Goal: Task Accomplishment & Management: Manage account settings

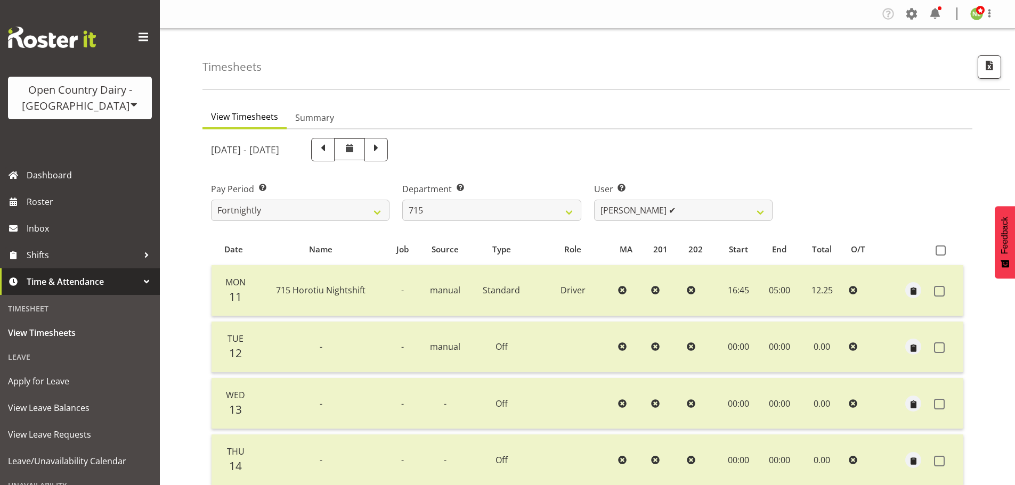
select select "820"
select select "9837"
click at [471, 210] on select "701 702 703 704 705 706 707 708 709 710 711 712 713 714 715 716 717 718 719 720" at bounding box center [491, 210] width 178 height 21
select select "885"
click at [402, 200] on select "701 702 703 704 705 706 707 708 709 710 711 712 713 714 715 716 717 718 719 720" at bounding box center [491, 210] width 178 height 21
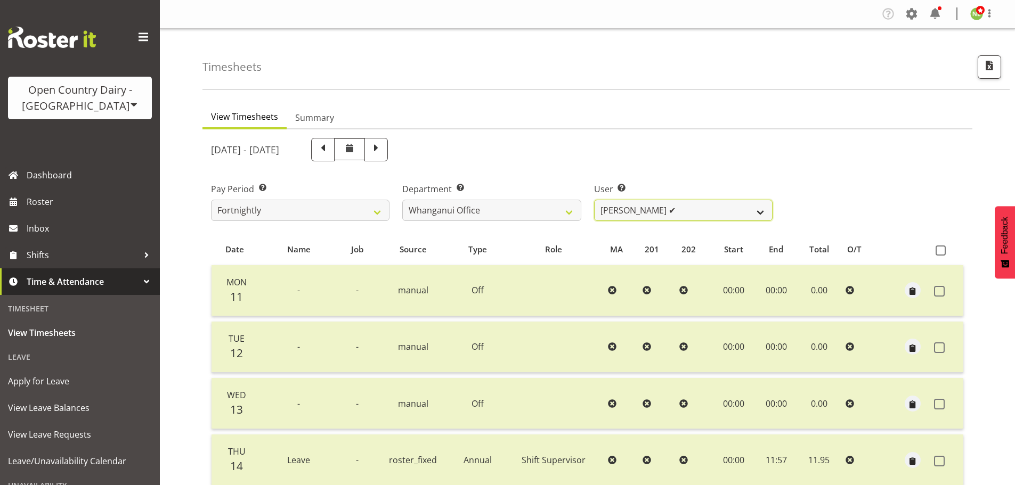
click at [642, 210] on select "Bruce Lind ✔ Filiki Huirua-Taupa'u ✔ Josh Wilson ✔ Keane Metekingi ✔ Mark Hoppe…" at bounding box center [683, 210] width 178 height 21
select select "7445"
click at [594, 200] on select "Bruce Lind ✔ Filiki Huirua-Taupa'u ✔ Josh Wilson ✔ Keane Metekingi ✔ Mark Hoppe…" at bounding box center [683, 210] width 178 height 21
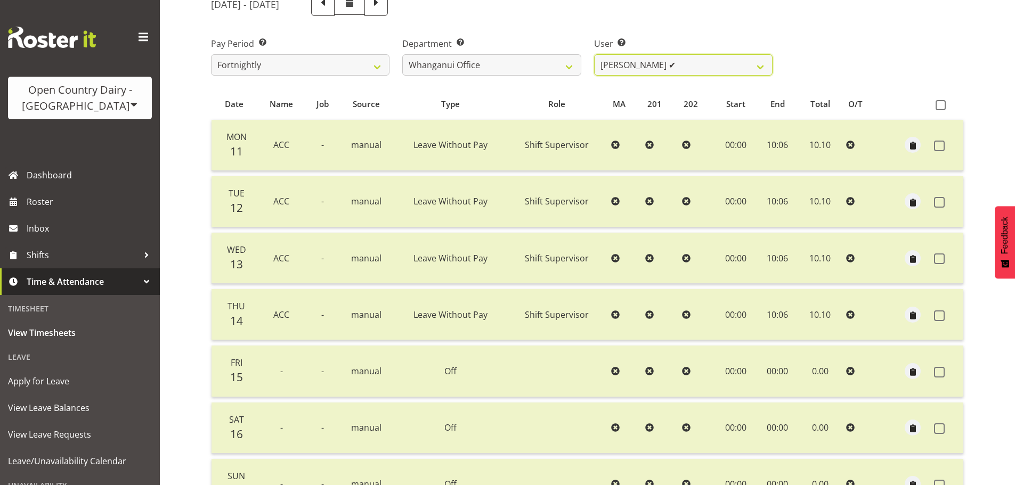
scroll to position [160, 0]
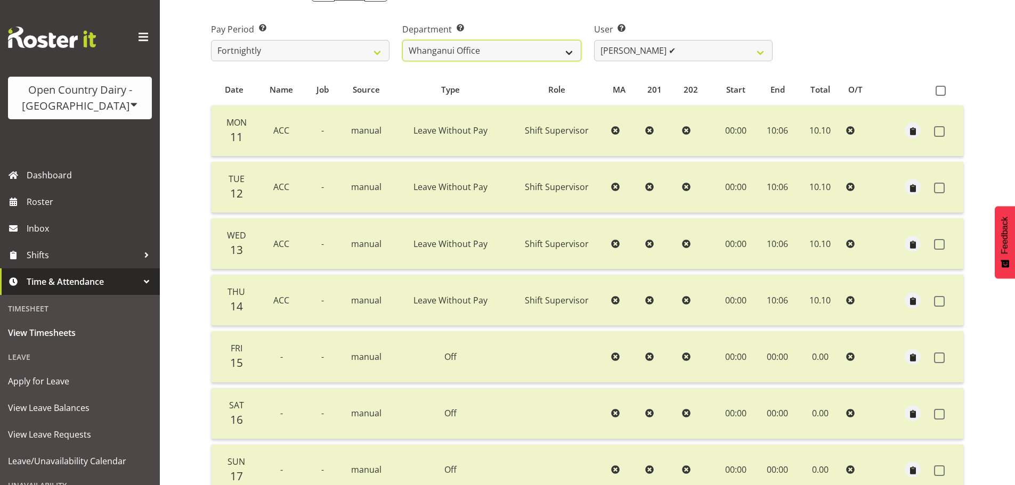
click at [455, 44] on select "701 702 703 704 705 706 707 708 709 710 711 712 713 714 715 716 717 718 719 720" at bounding box center [491, 50] width 178 height 21
select select "874"
click at [402, 40] on select "701 702 703 704 705 706 707 708 709 710 711 712 713 714 715 716 717 718 719 720" at bounding box center [491, 50] width 178 height 21
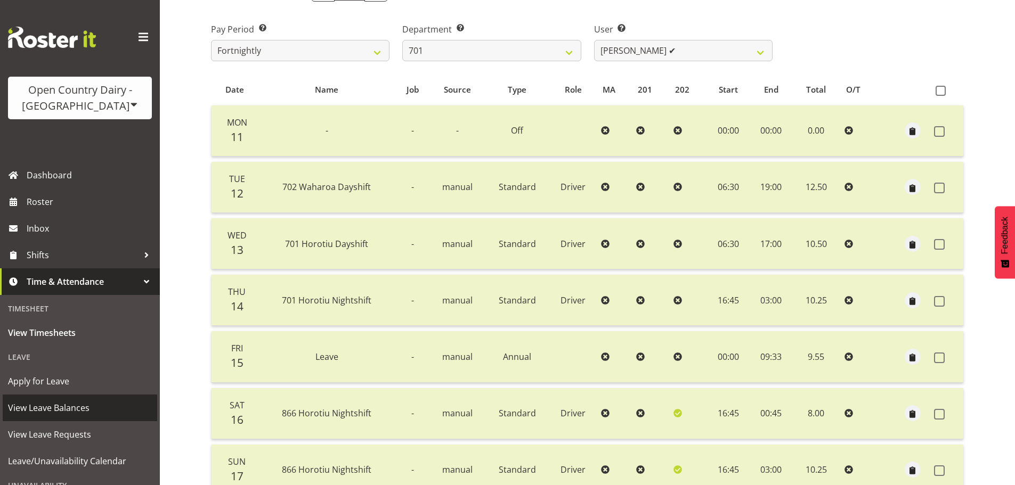
click at [71, 409] on span "View Leave Balances" at bounding box center [80, 408] width 144 height 16
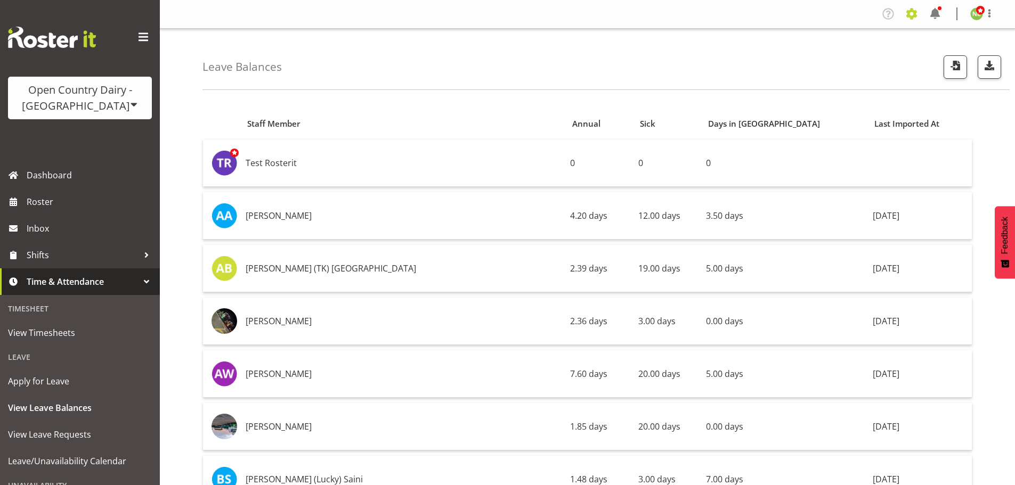
click at [916, 13] on span at bounding box center [911, 13] width 17 height 17
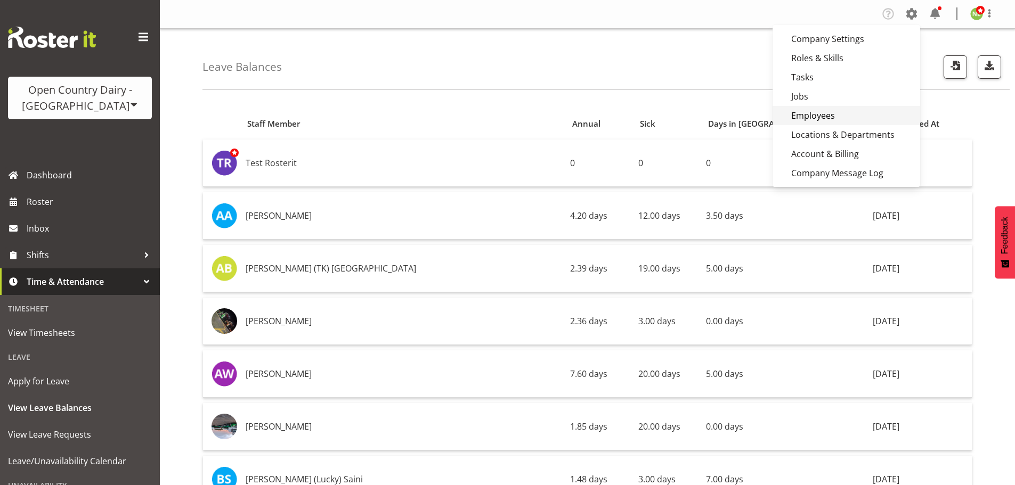
click at [823, 119] on link "Employees" at bounding box center [847, 115] width 148 height 19
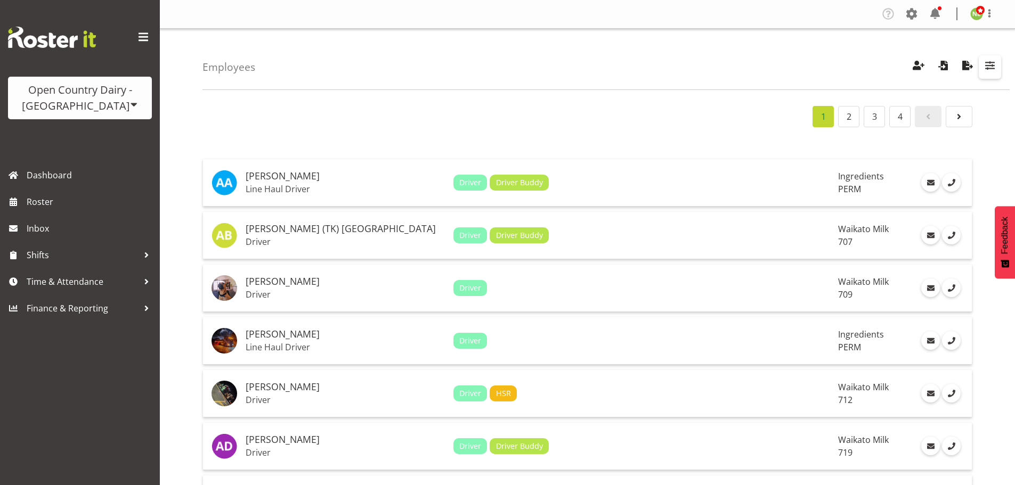
click at [994, 68] on span "button" at bounding box center [990, 66] width 14 height 14
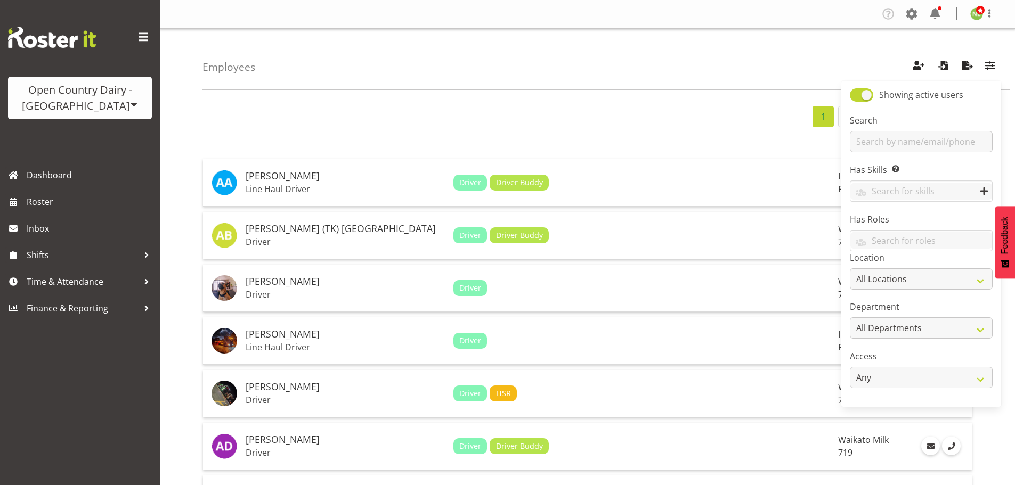
drag, startPoint x: 721, startPoint y: 80, endPoint x: 808, endPoint y: 86, distance: 86.6
click at [726, 79] on div "Employees Showing active users Search Has Skills Enter any skills required for …" at bounding box center [605, 59] width 807 height 61
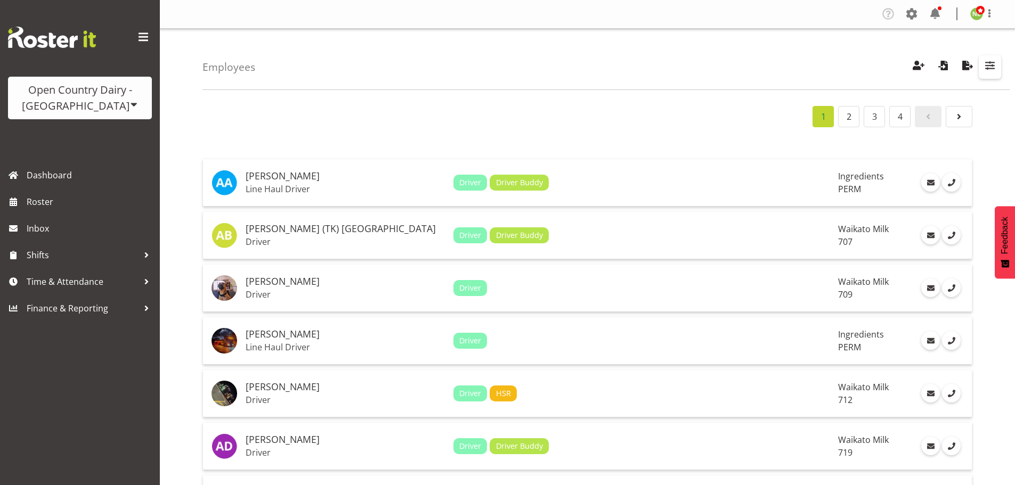
click at [987, 68] on span "button" at bounding box center [990, 66] width 14 height 14
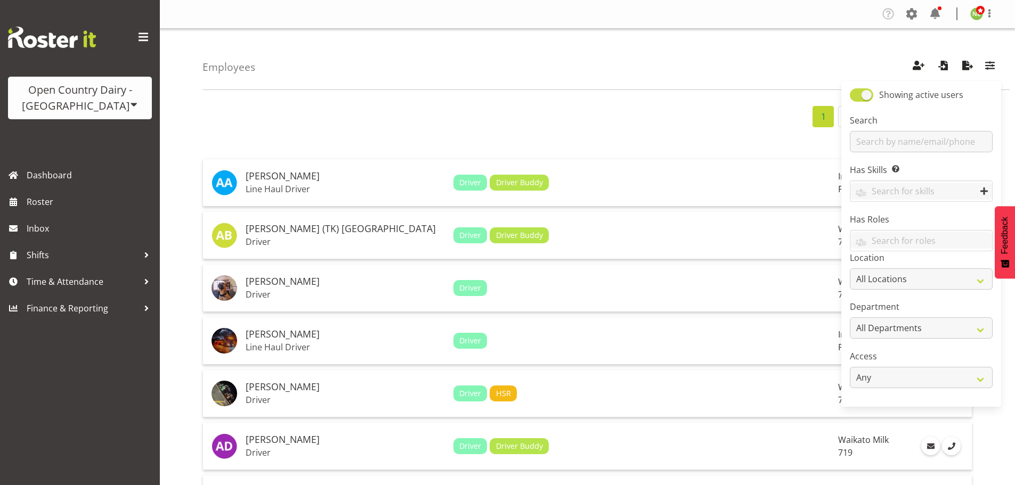
click at [865, 96] on span at bounding box center [861, 94] width 23 height 13
click at [857, 96] on input "Showing active users" at bounding box center [853, 95] width 7 height 7
checkbox input "false"
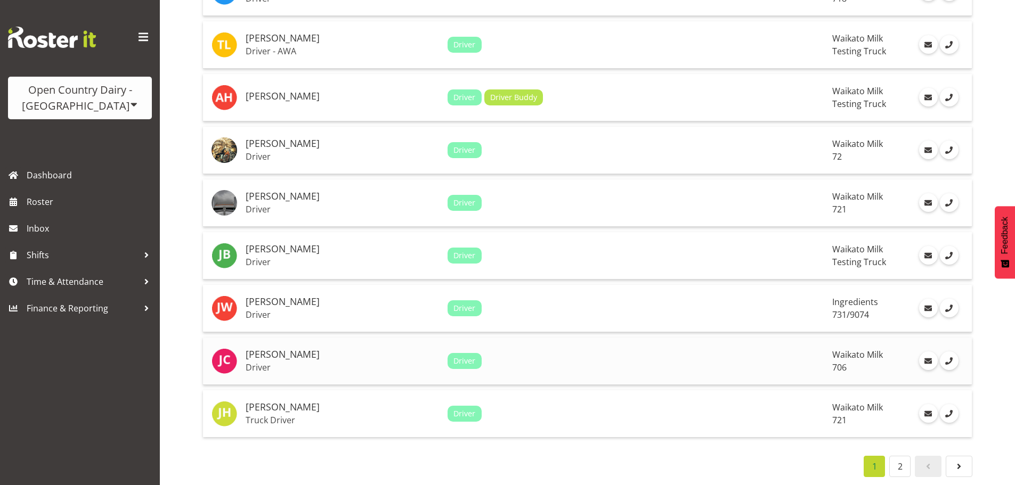
scroll to position [2361, 0]
click at [902, 460] on link "2" at bounding box center [899, 466] width 21 height 21
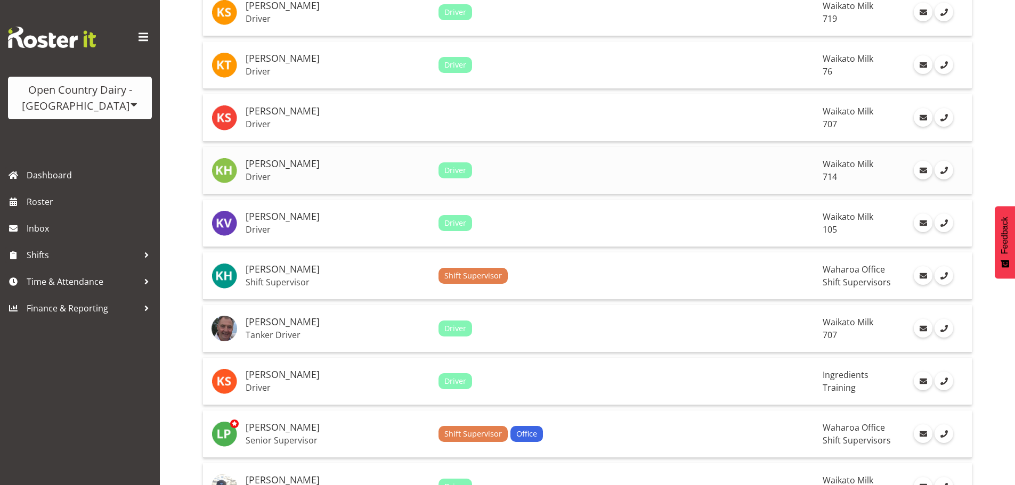
scroll to position [74, 0]
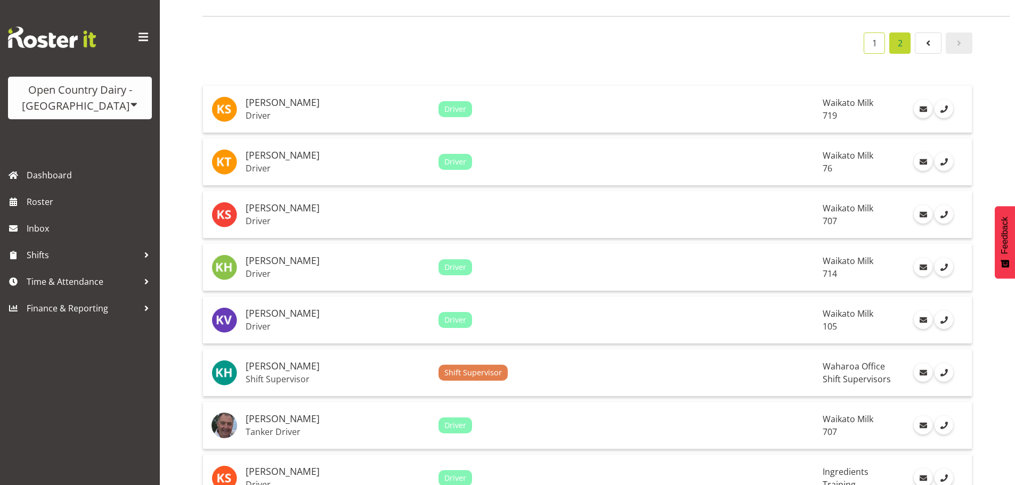
click at [881, 38] on link "1" at bounding box center [874, 43] width 21 height 21
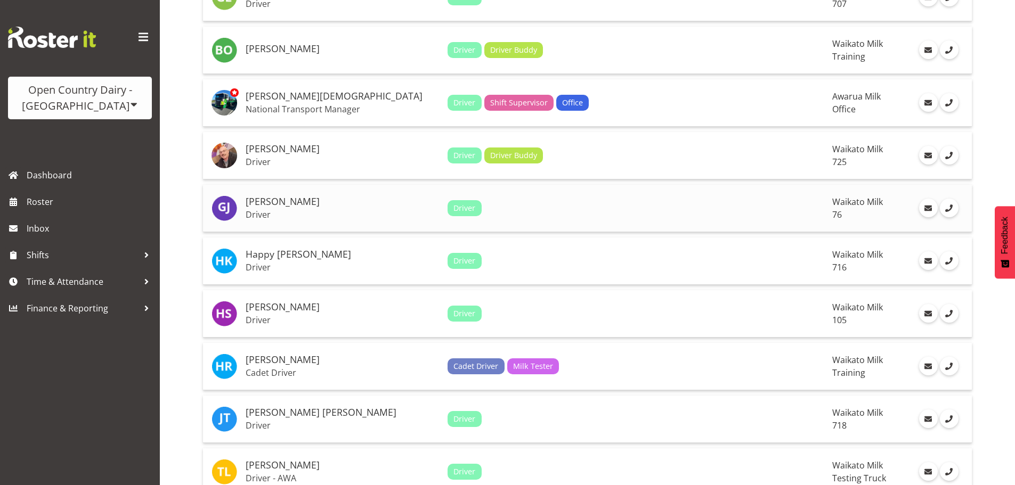
scroll to position [1938, 0]
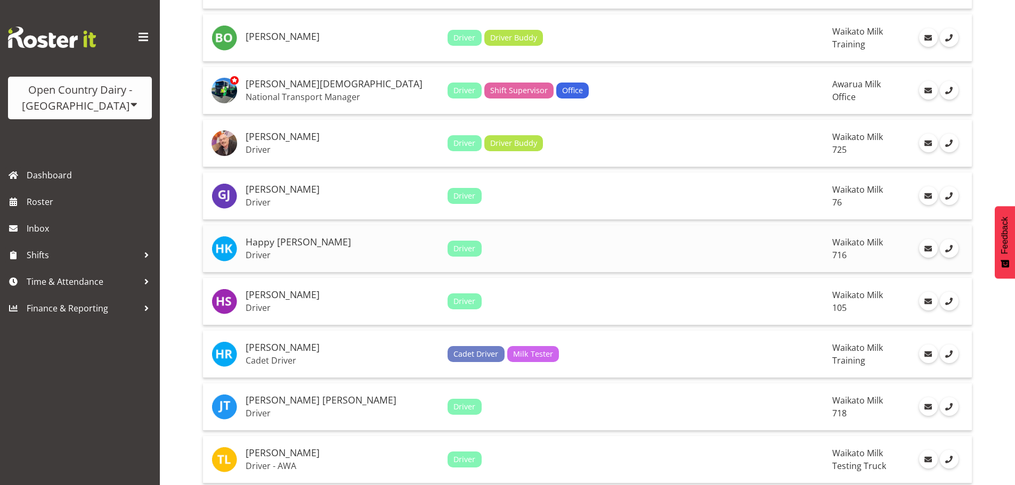
click at [539, 242] on div "Driver" at bounding box center [636, 249] width 376 height 16
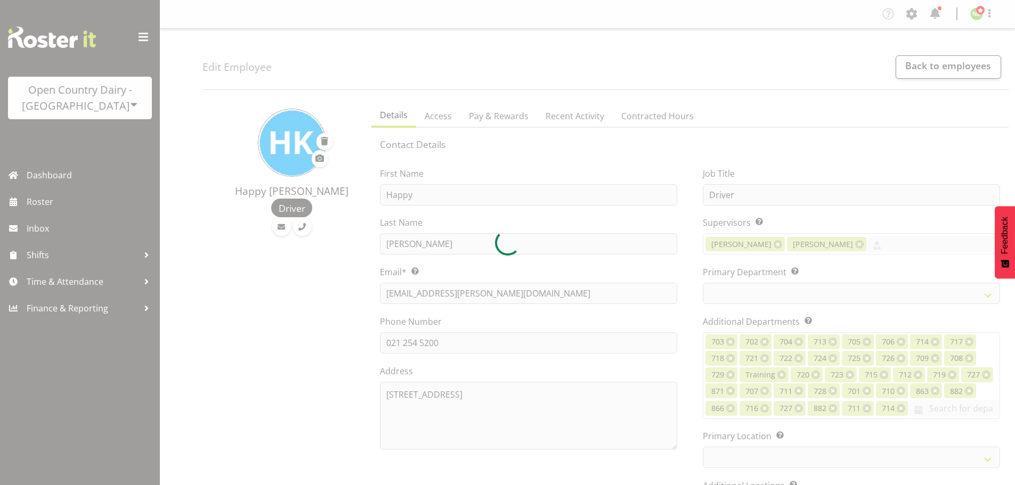
select select "TimelineWeek"
select select
select select "1054"
select select "754"
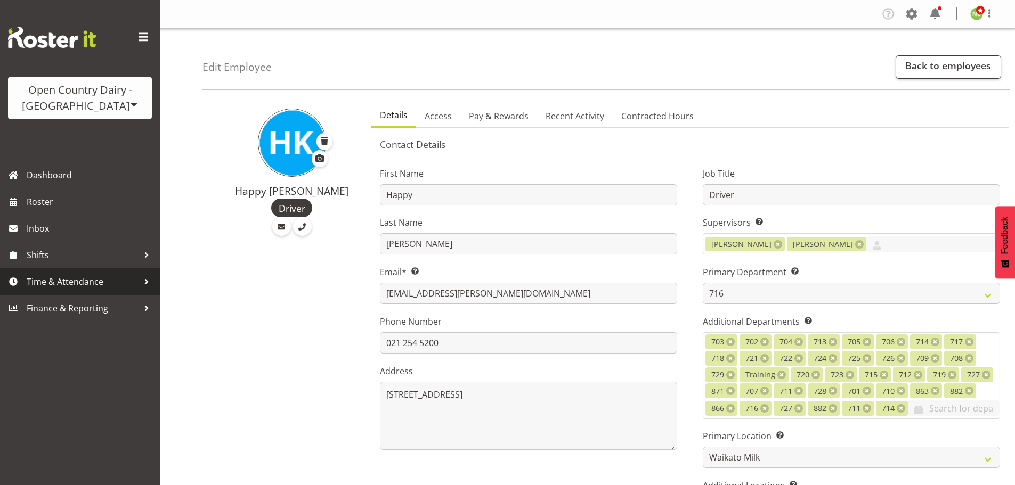
click at [77, 280] on span "Time & Attendance" at bounding box center [83, 282] width 112 height 16
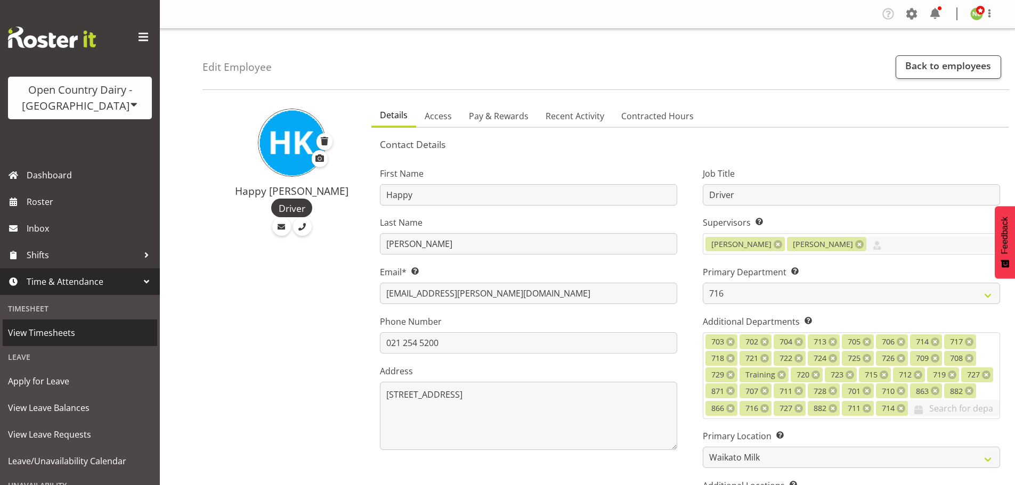
click at [68, 332] on span "View Timesheets" at bounding box center [80, 333] width 144 height 16
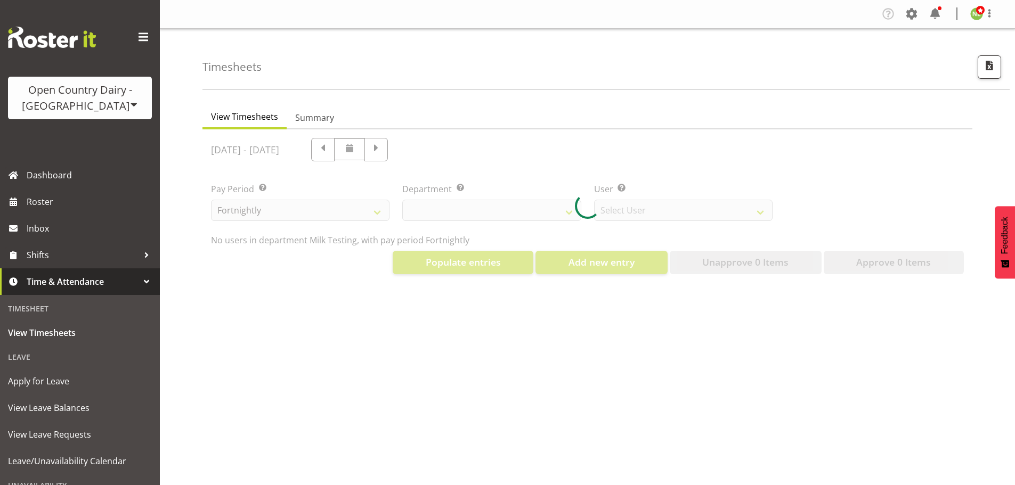
select select "733"
select select "7414"
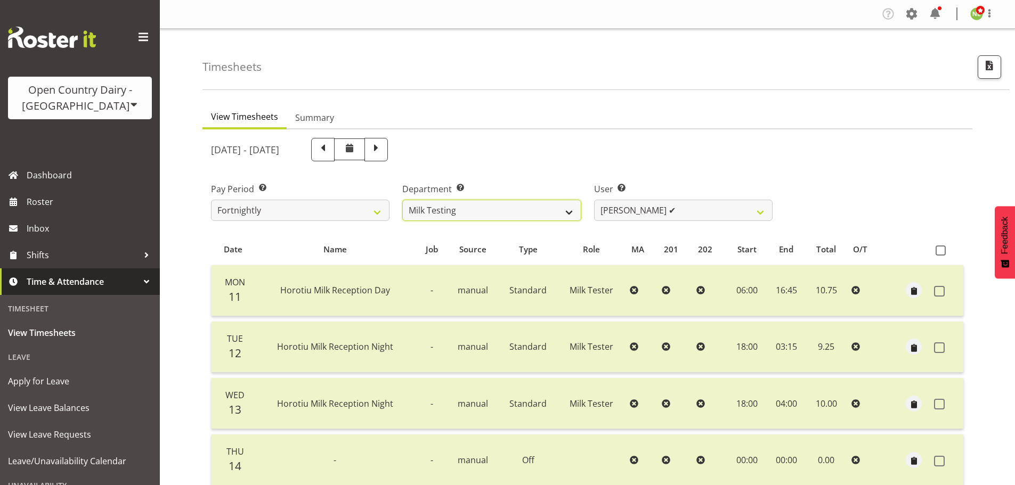
click at [474, 205] on select "701 702 703 704 705 706 707 708 709 710 711 712 713 714 715 716 717 718 719 720" at bounding box center [491, 210] width 178 height 21
select select "802"
click at [402, 200] on select "701 702 703 704 705 706 707 708 709 710 711 712 713 714 715 716 717 718 719 720" at bounding box center [491, 210] width 178 height 21
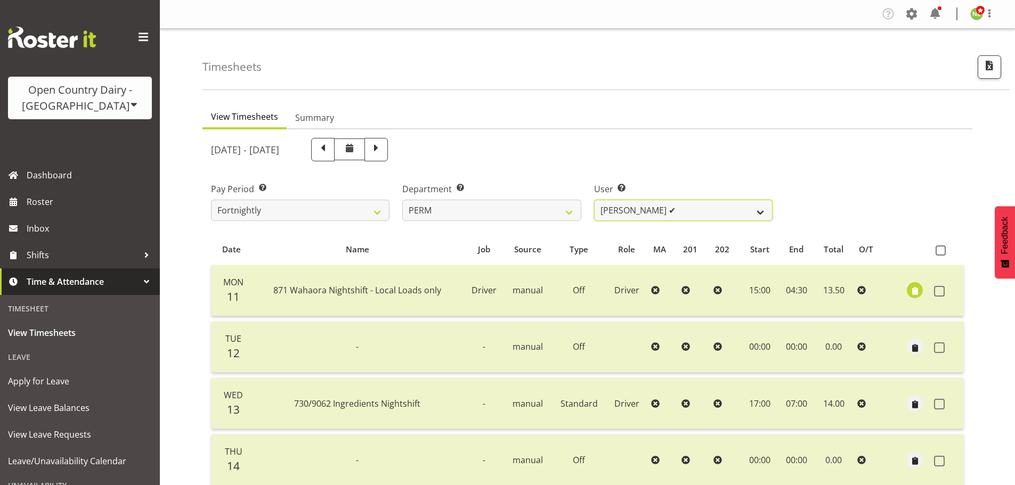
click at [626, 220] on select "[PERSON_NAME] ✔ [PERSON_NAME] ✔ [PERSON_NAME] ✔ [PERSON_NAME] ✔ [PERSON_NAME] ✔…" at bounding box center [683, 210] width 178 height 21
select select "10156"
click at [594, 200] on select "[PERSON_NAME] ✔ [PERSON_NAME] ✔ [PERSON_NAME] ✔ [PERSON_NAME] ✔ [PERSON_NAME] ✔…" at bounding box center [683, 210] width 178 height 21
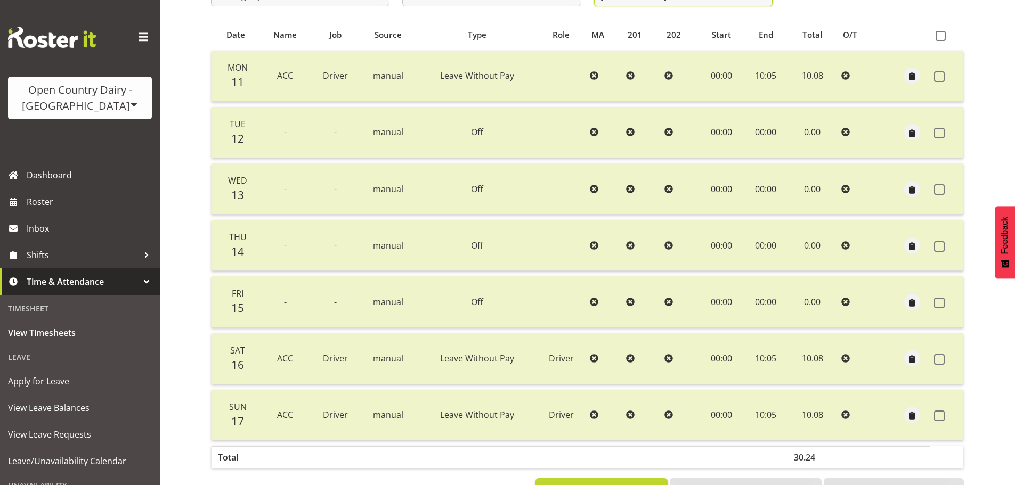
scroll to position [96, 0]
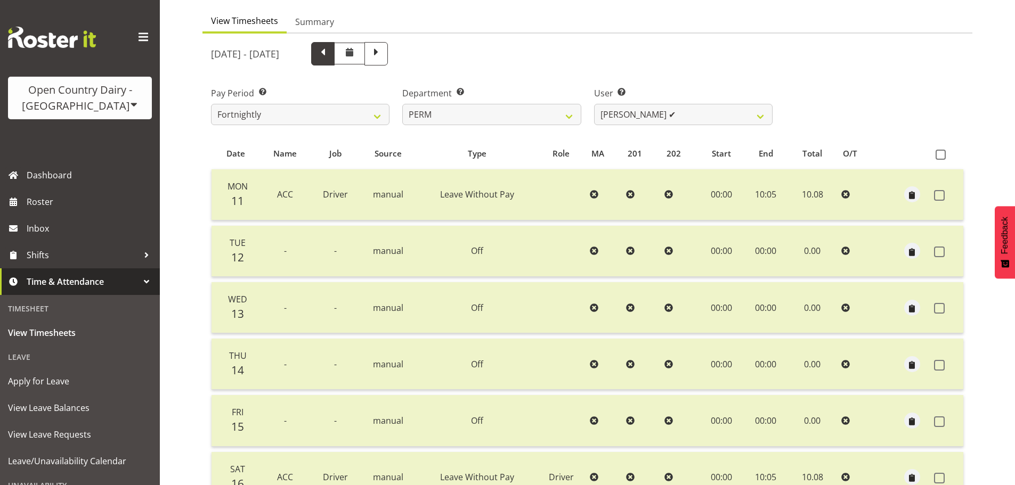
click at [330, 54] on span at bounding box center [323, 53] width 14 height 14
select select
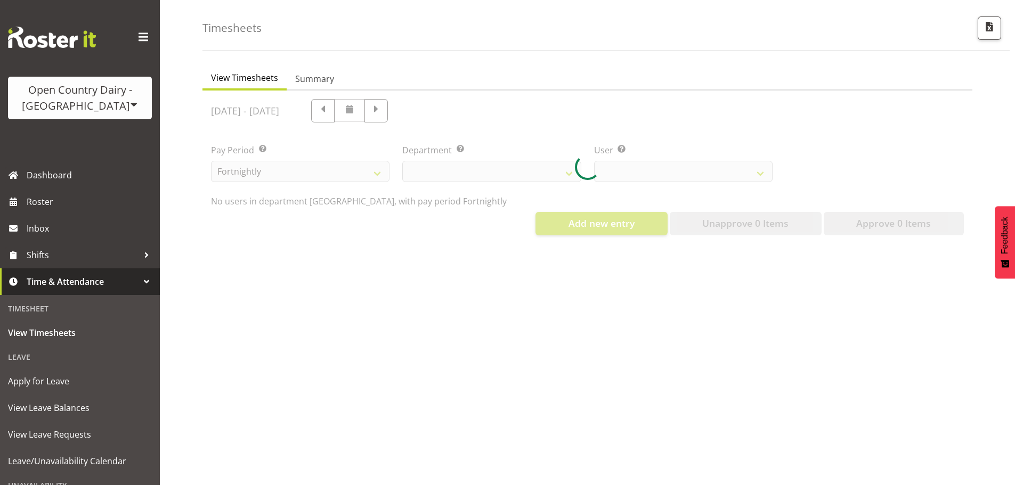
select select "802"
select select "10156"
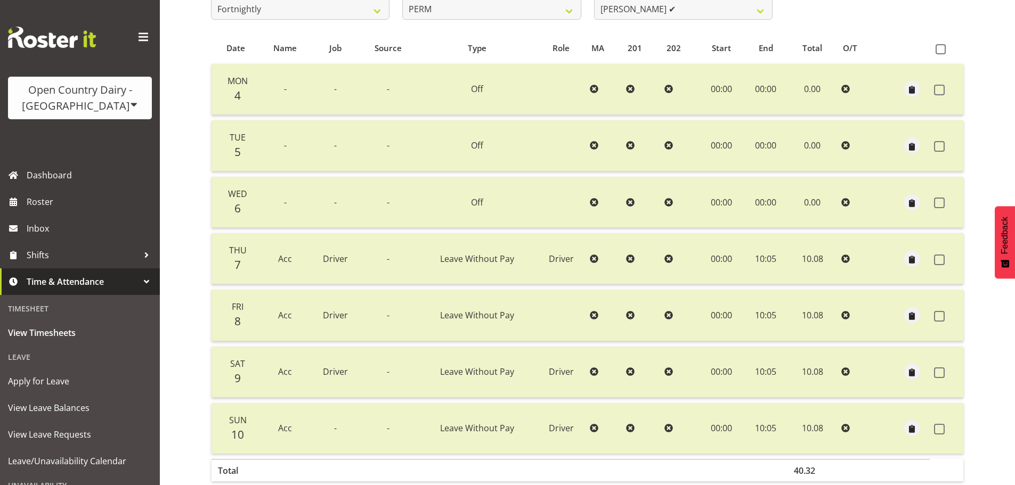
scroll to position [149, 0]
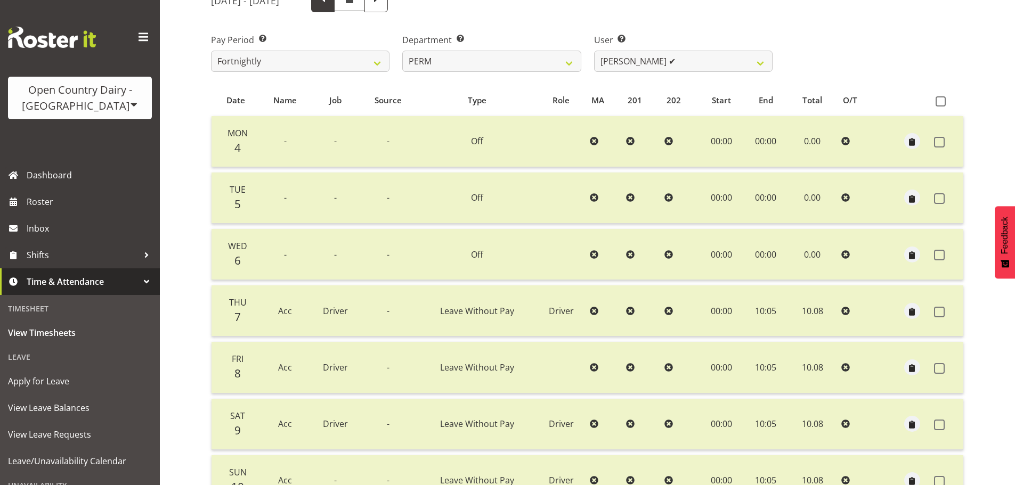
click at [335, 9] on span at bounding box center [322, 0] width 23 height 23
select select
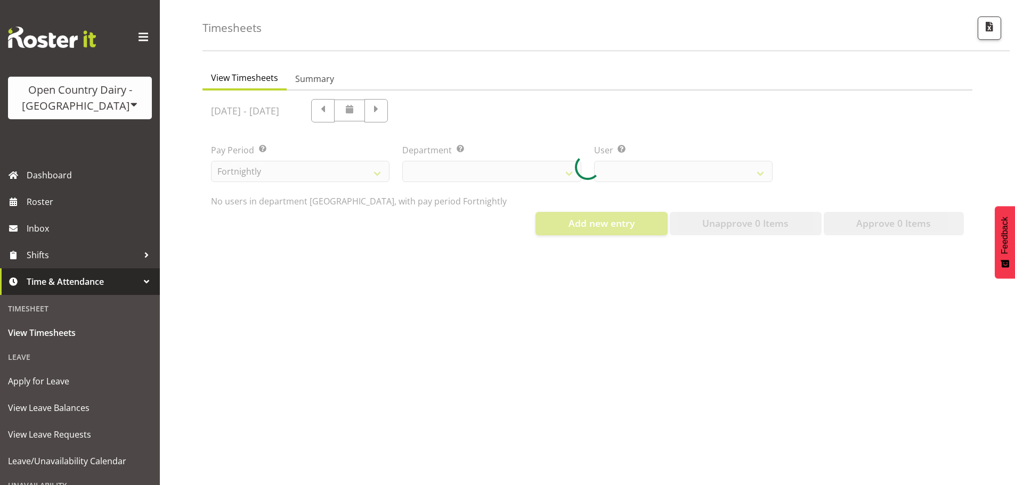
select select "802"
select select "10156"
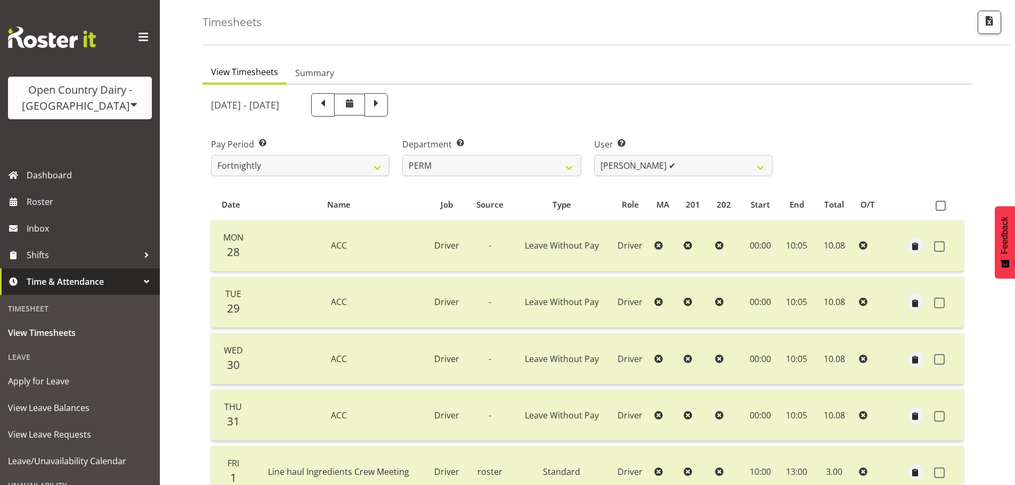
scroll to position [43, 0]
click at [383, 111] on span at bounding box center [376, 106] width 14 height 14
select select
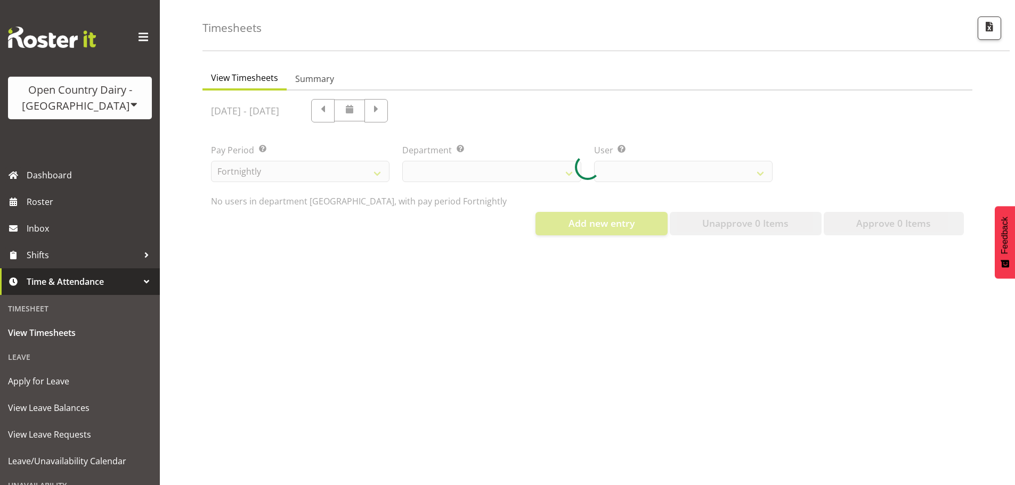
select select "802"
select select "10156"
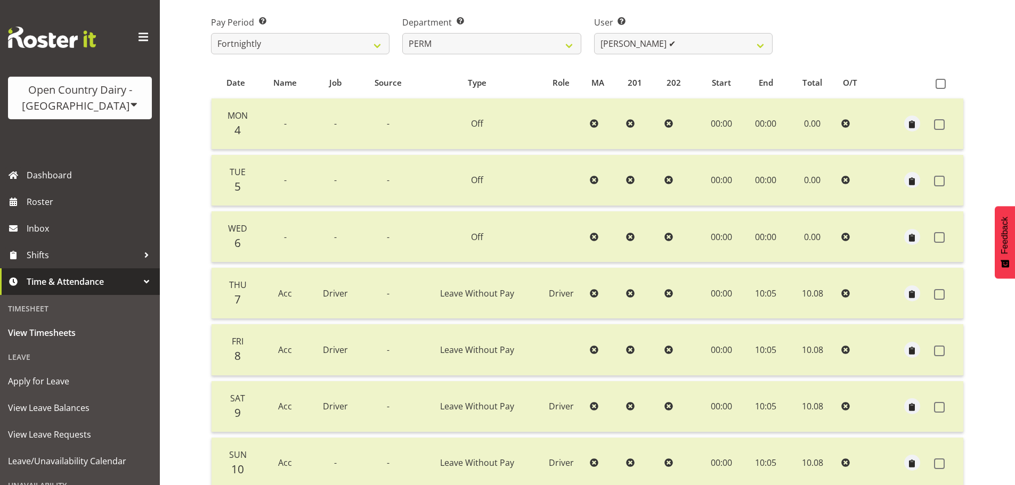
scroll to position [149, 0]
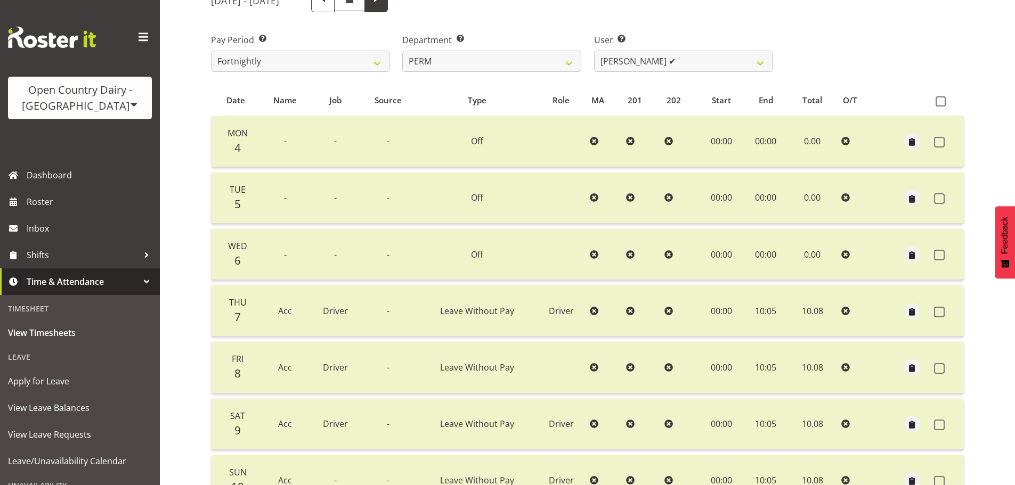
select select
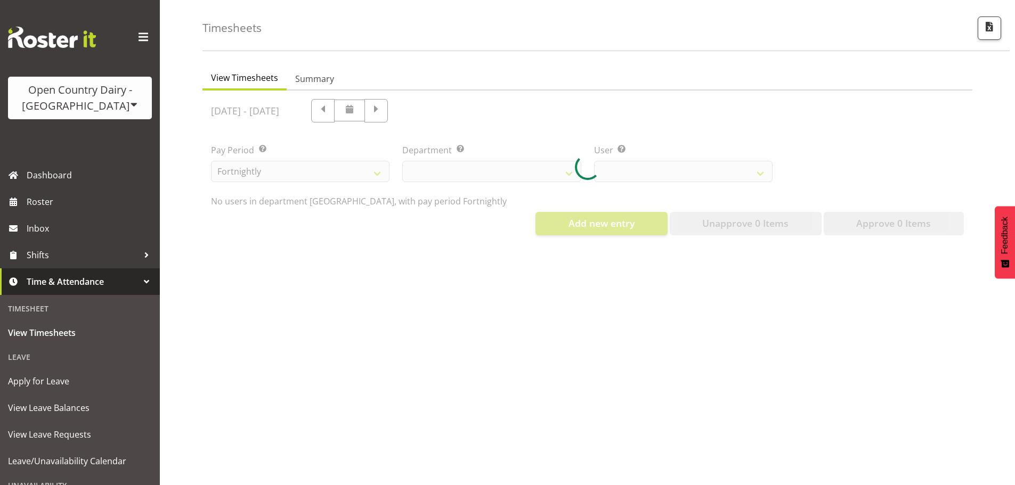
select select "802"
select select "10156"
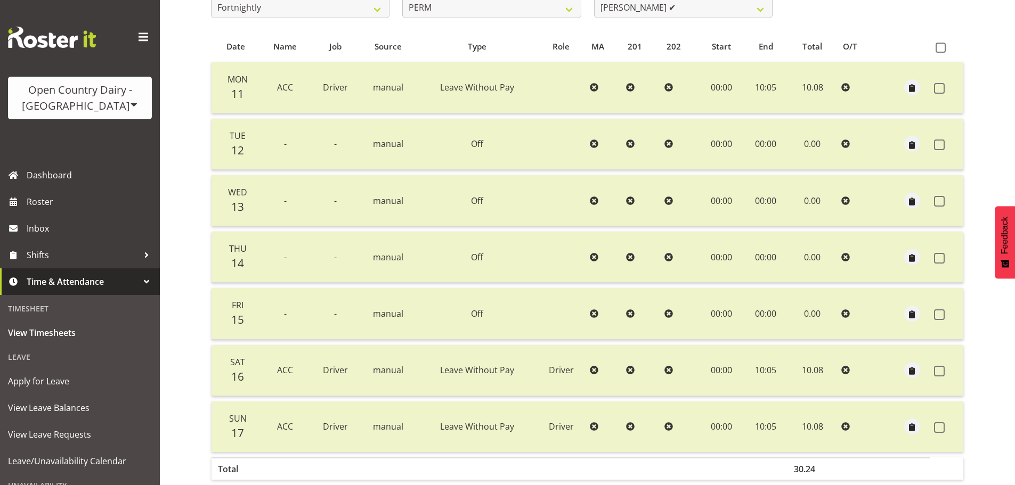
scroll to position [202, 0]
